Goal: Task Accomplishment & Management: Use online tool/utility

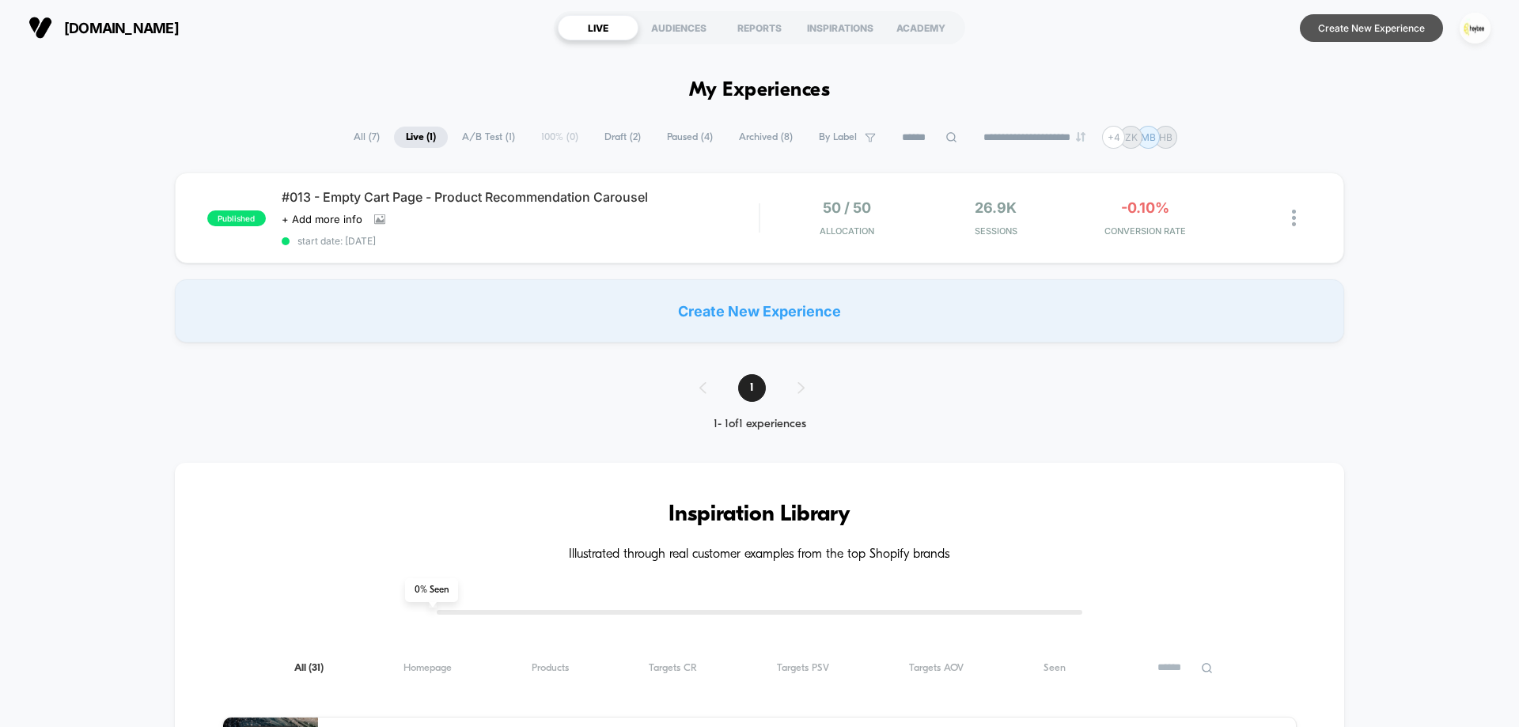
click at [1401, 27] on button "Create New Experience" at bounding box center [1371, 28] width 143 height 28
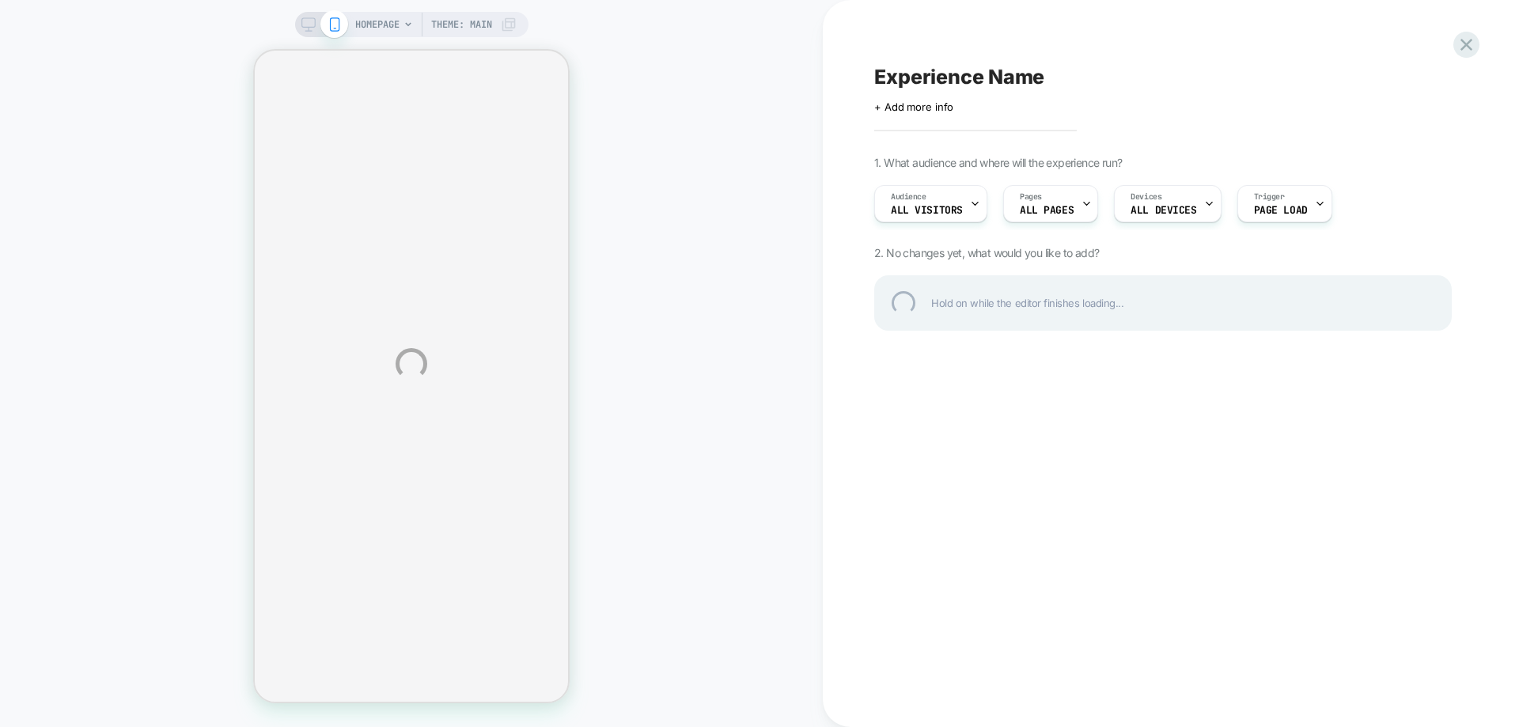
select select "**********"
